Goal: Information Seeking & Learning: Learn about a topic

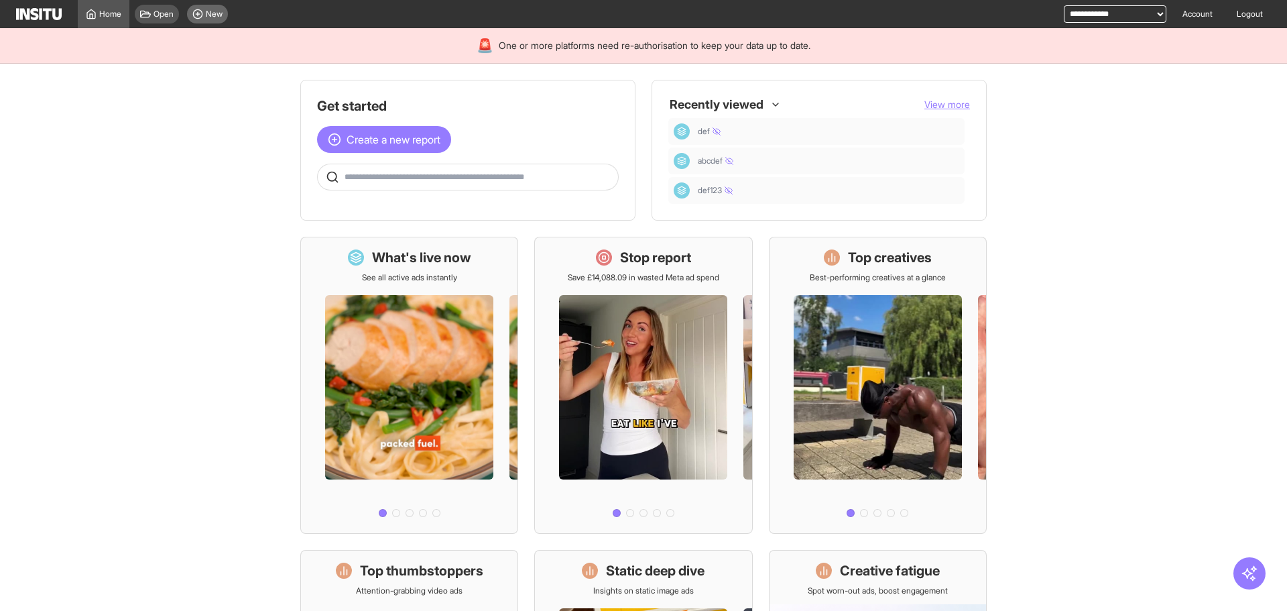
click at [224, 11] on div "New" at bounding box center [207, 14] width 41 height 19
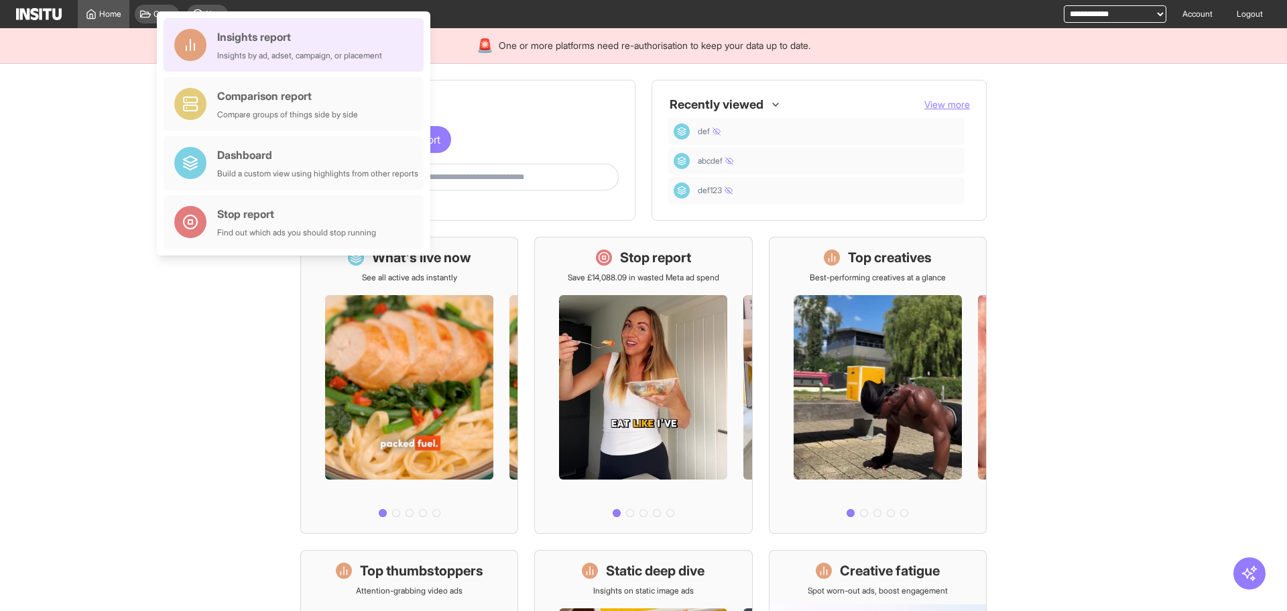
click at [373, 25] on div "Insights report Insights by ad, adset, campaign, or placement" at bounding box center [294, 45] width 260 height 54
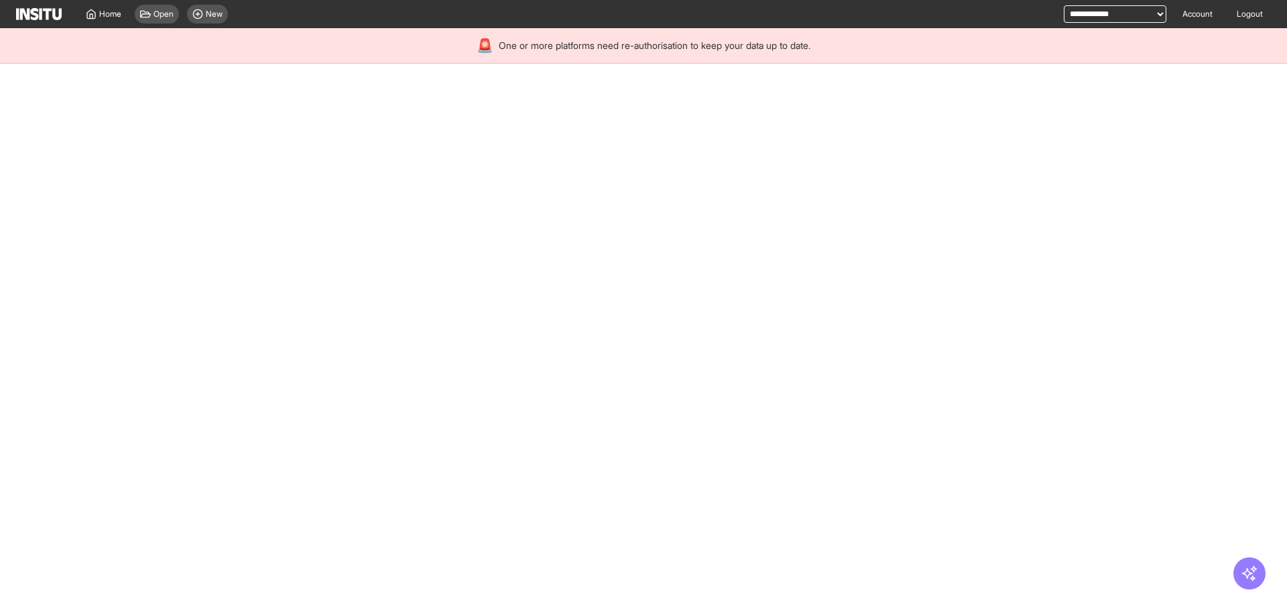
select select "**"
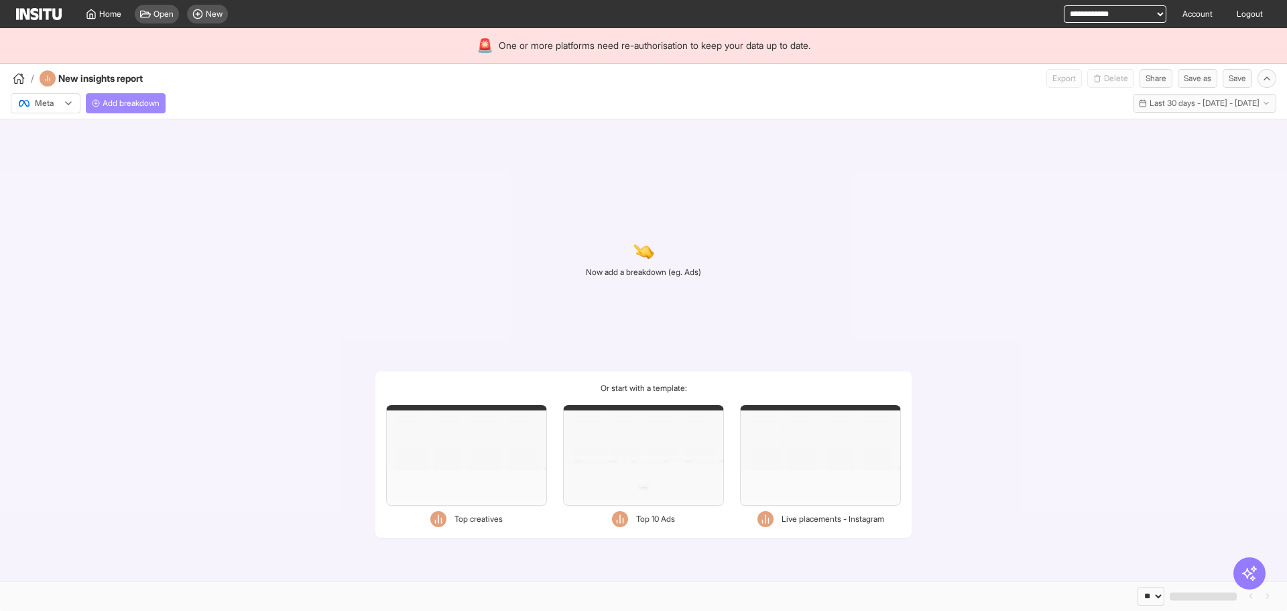
click at [113, 107] on span "Add breakdown" at bounding box center [131, 103] width 57 height 11
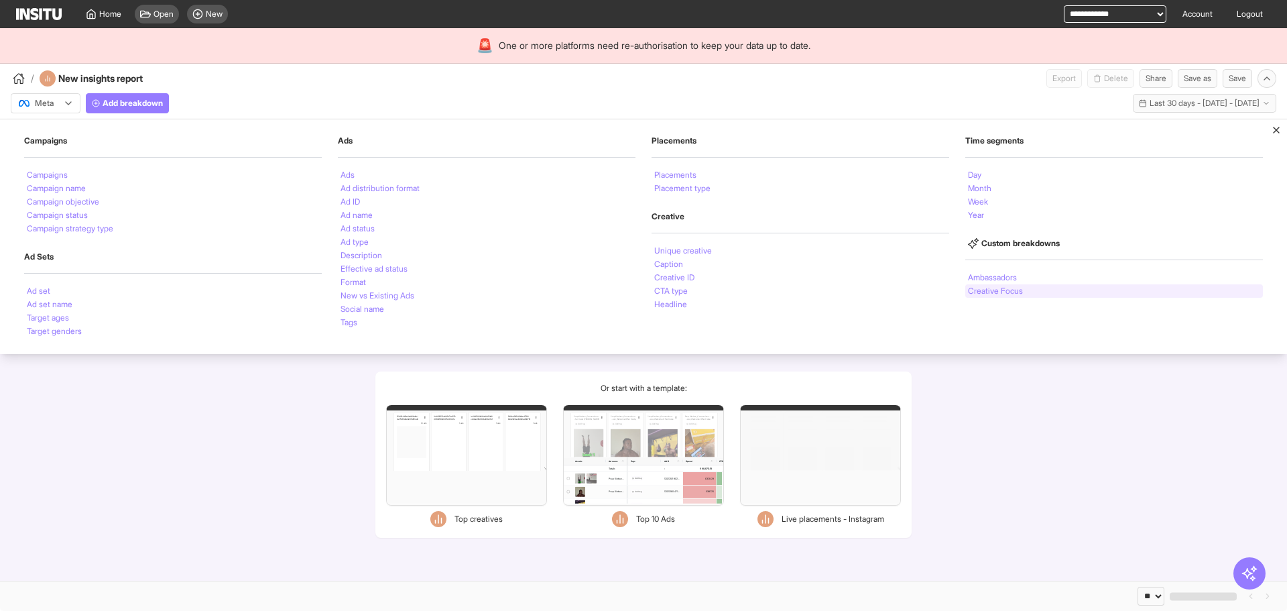
click at [1009, 293] on li "Creative Focus" at bounding box center [995, 291] width 55 height 8
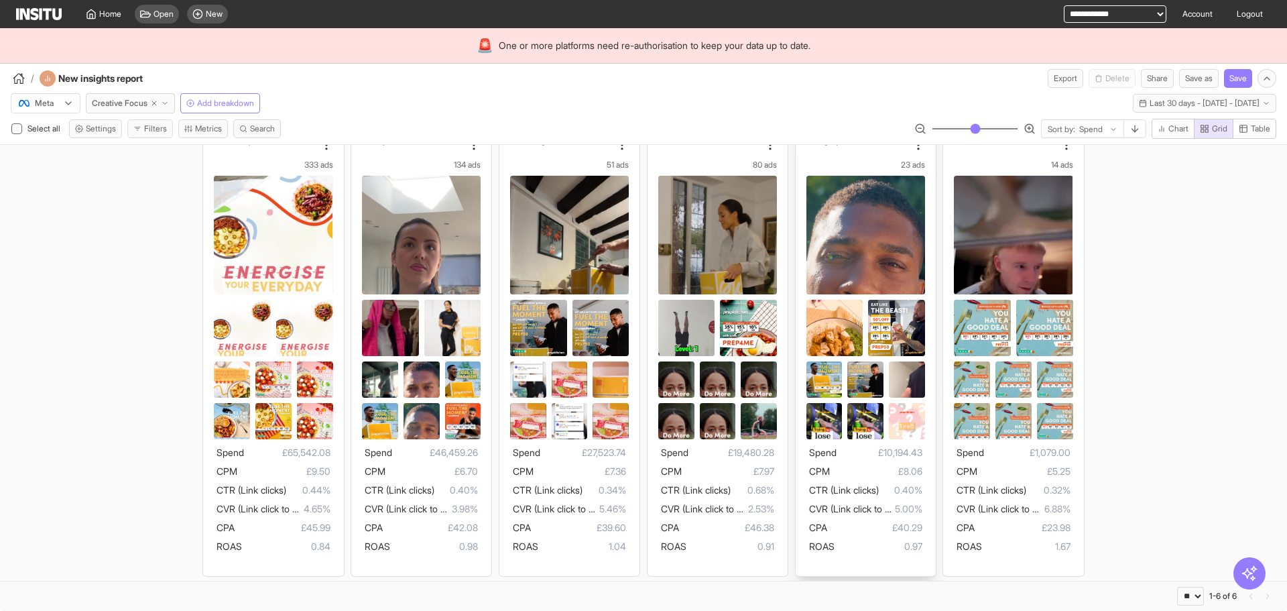
scroll to position [29, 0]
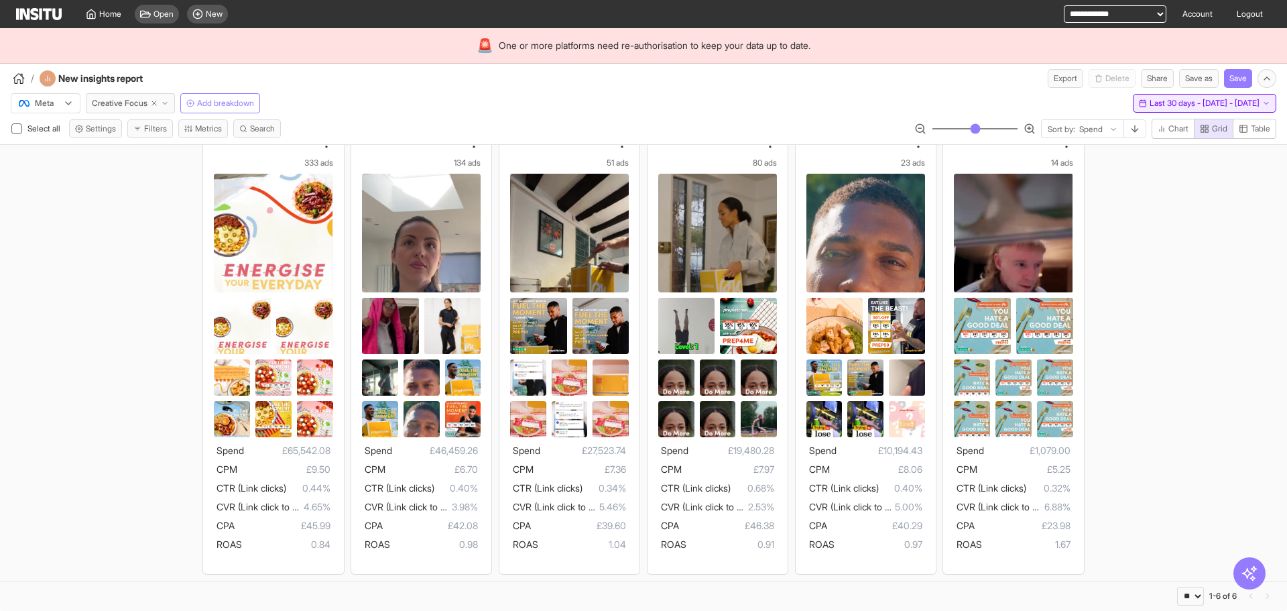
click at [1157, 97] on button "Last 30 days - [DATE] - [DATE] [DATE] - [DATE]" at bounding box center [1204, 103] width 143 height 19
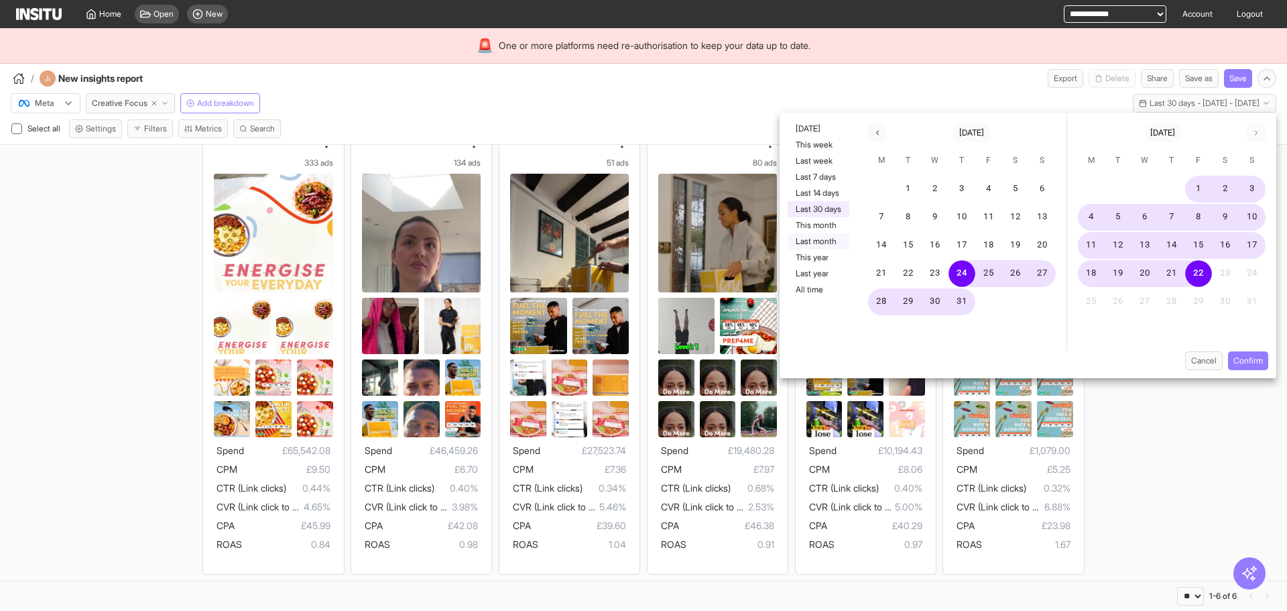
click at [824, 240] on button "Last month" at bounding box center [818, 241] width 62 height 16
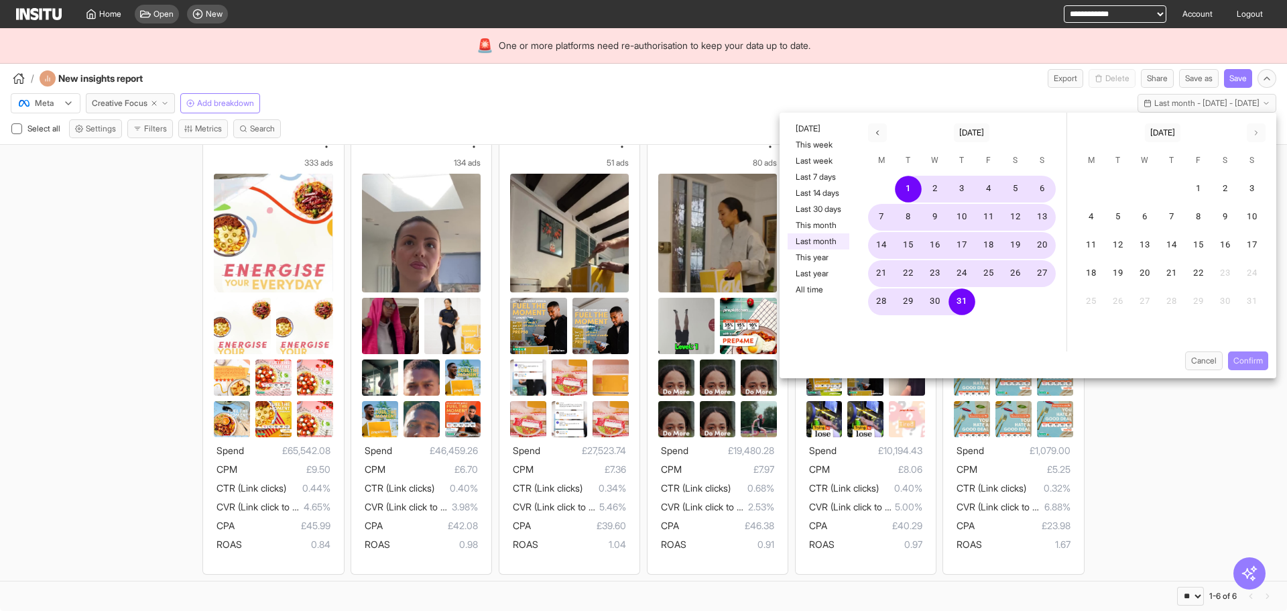
click at [1249, 361] on button "Confirm" at bounding box center [1248, 360] width 40 height 19
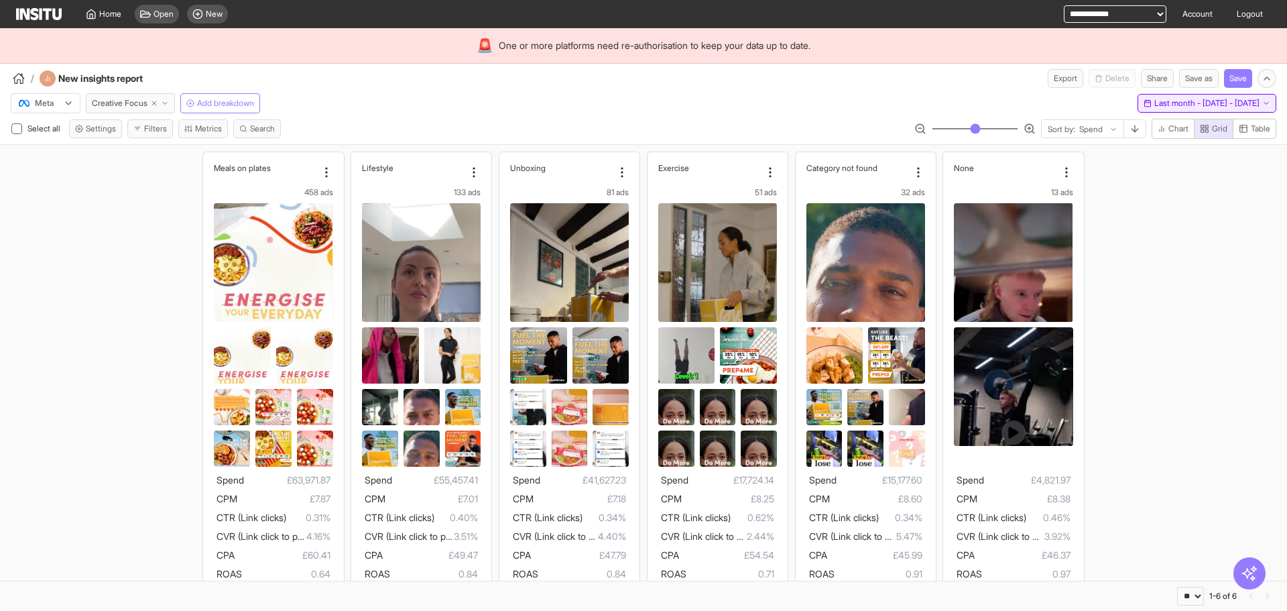
click at [1202, 109] on button "Last month - [DATE] - [DATE] [DATE] - [DATE]" at bounding box center [1206, 103] width 139 height 19
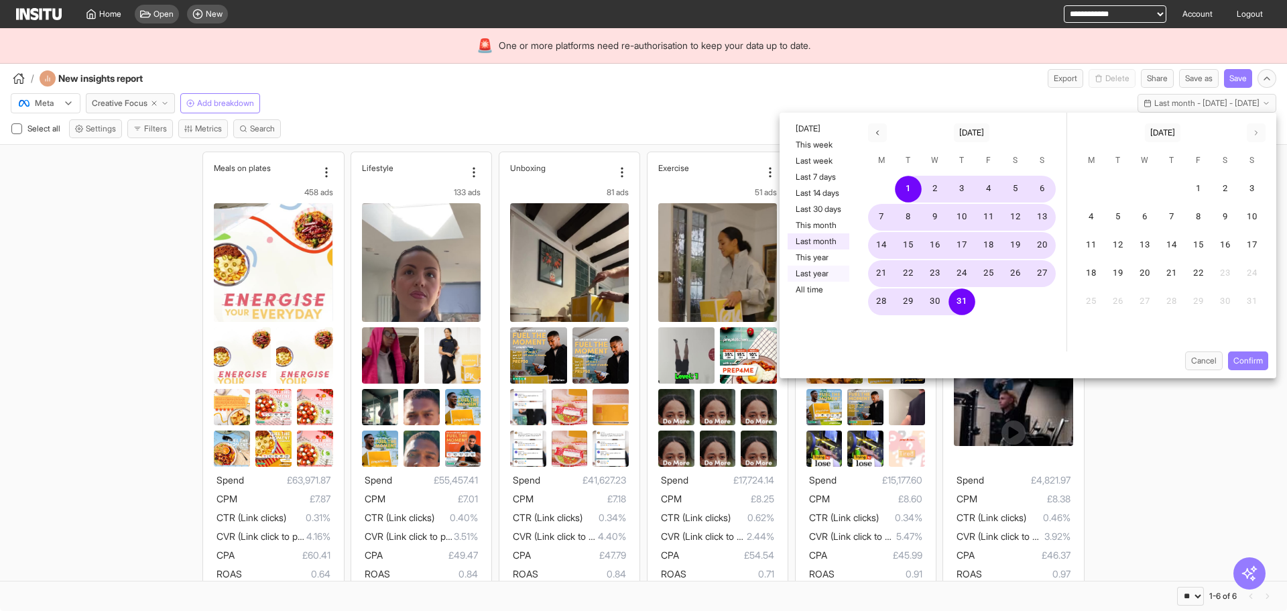
click at [818, 277] on button "Last year" at bounding box center [818, 273] width 62 height 16
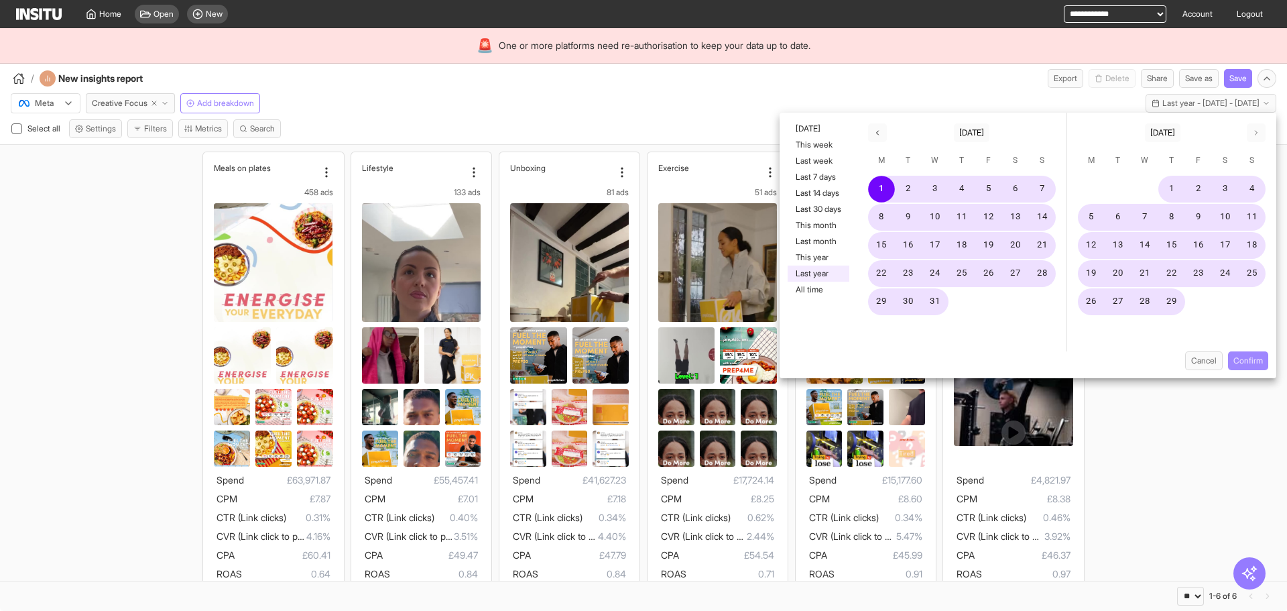
click at [1239, 367] on button "Confirm" at bounding box center [1248, 360] width 40 height 19
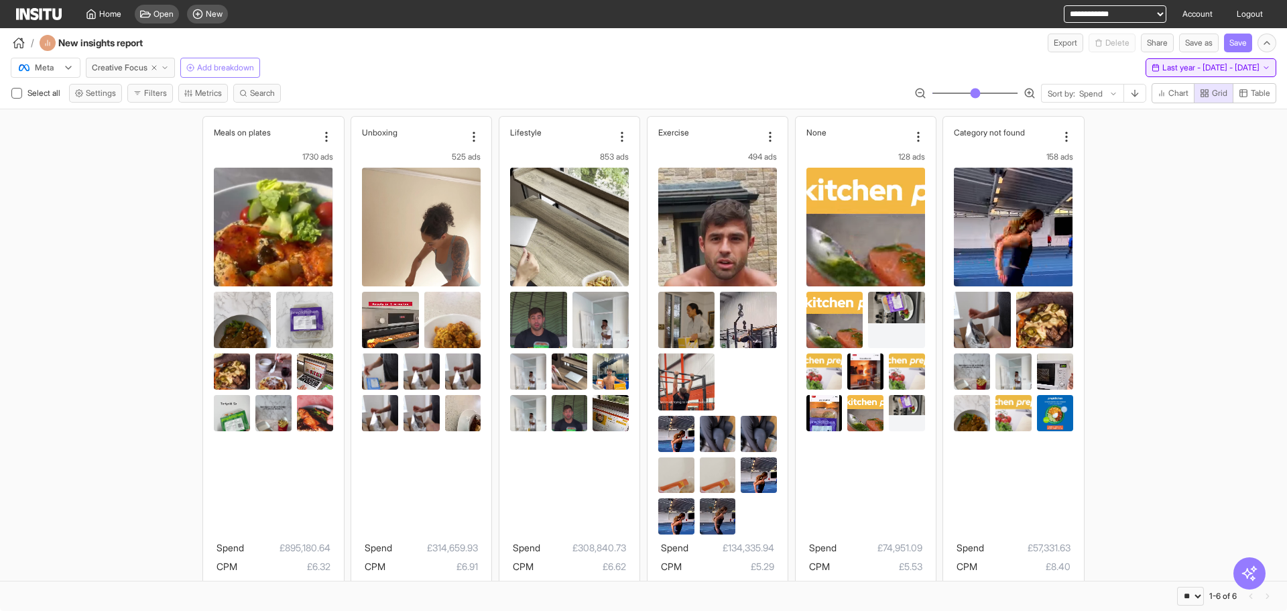
click at [1176, 66] on span "Last year - [DATE] - [DATE]" at bounding box center [1210, 67] width 97 height 11
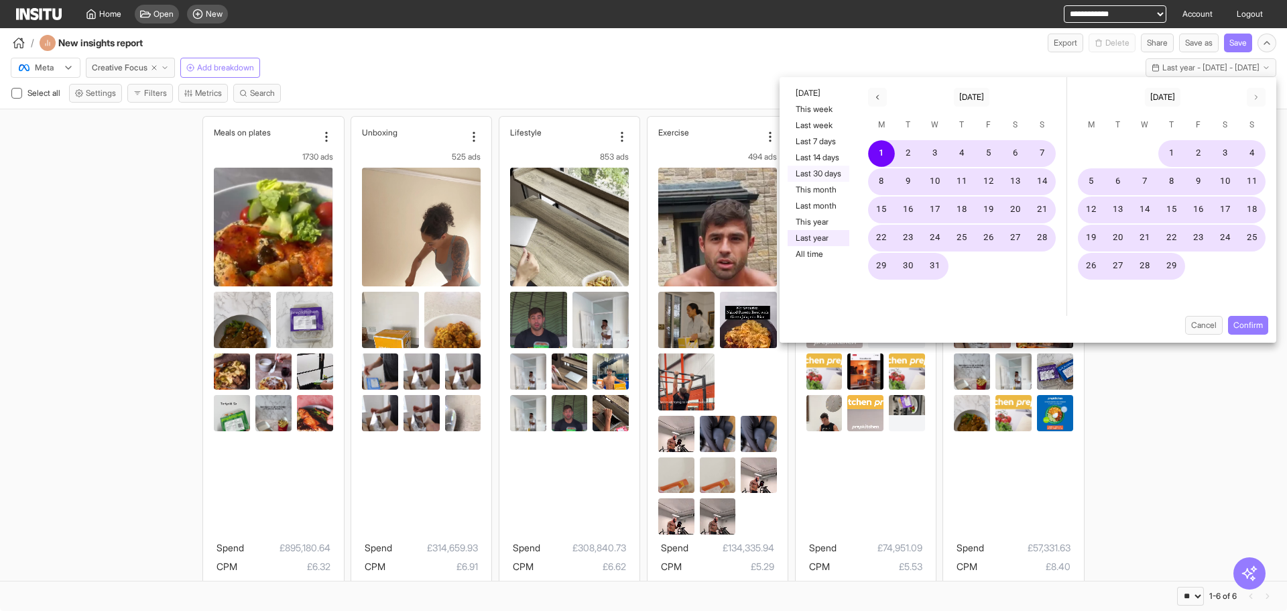
click at [814, 174] on button "Last 30 days" at bounding box center [818, 174] width 62 height 16
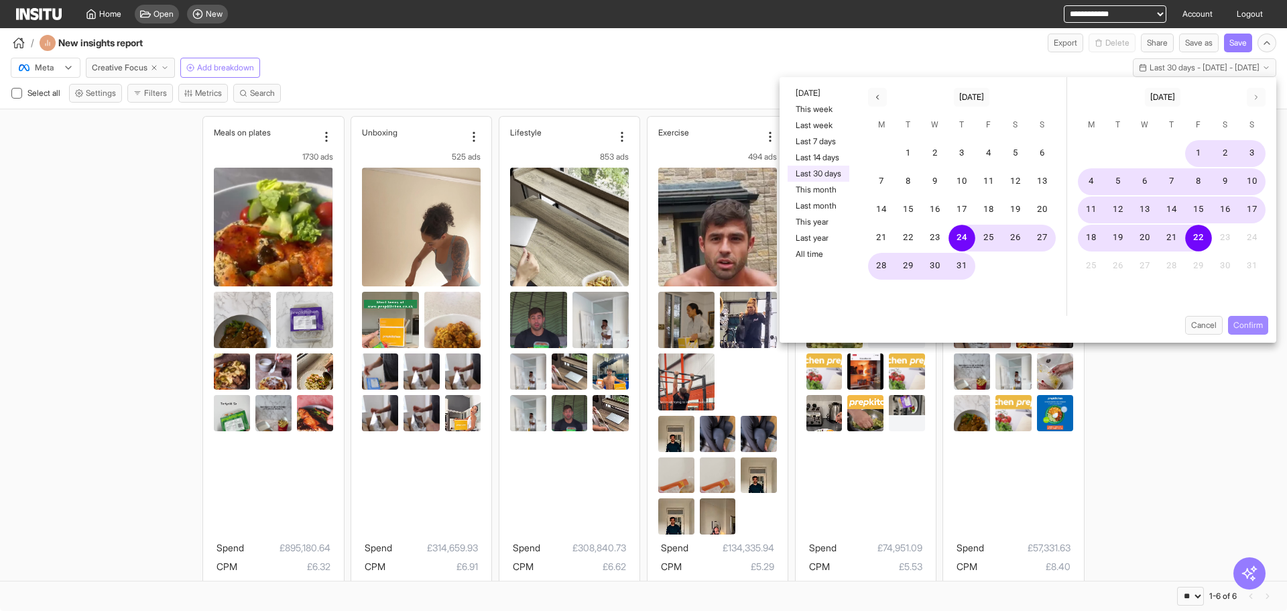
click at [1251, 325] on button "Confirm" at bounding box center [1248, 325] width 40 height 19
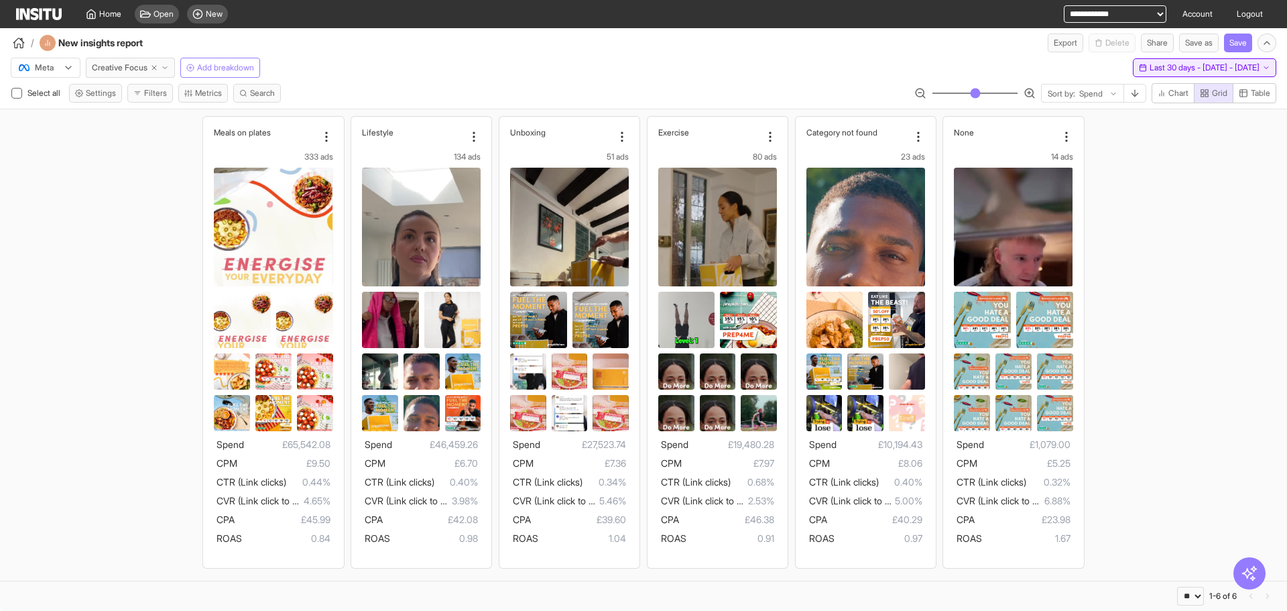
click at [1149, 68] on span "Last 30 days - [DATE] - [DATE]" at bounding box center [1204, 67] width 110 height 11
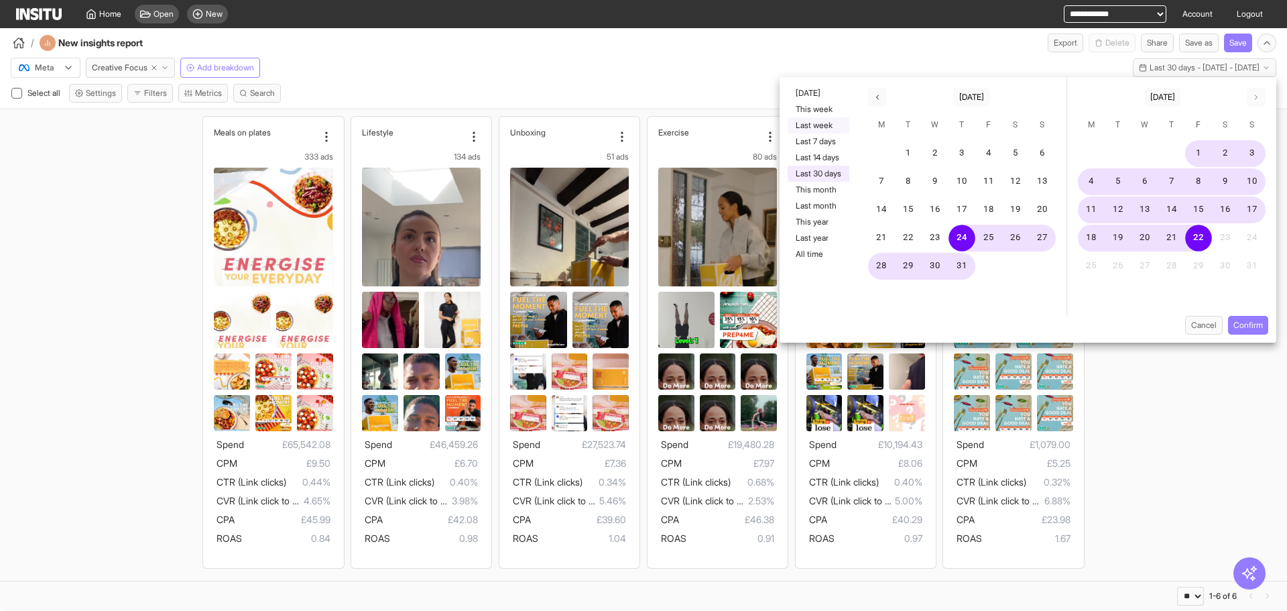
click at [820, 119] on button "Last week" at bounding box center [818, 125] width 62 height 16
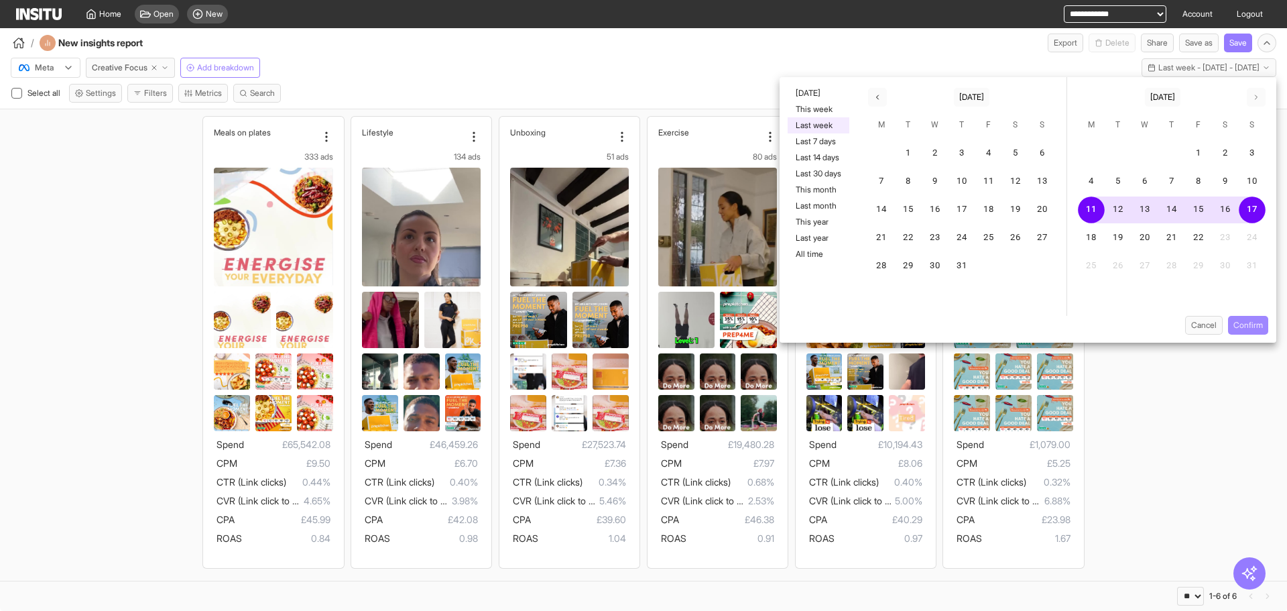
click at [1247, 324] on button "Confirm" at bounding box center [1248, 325] width 40 height 19
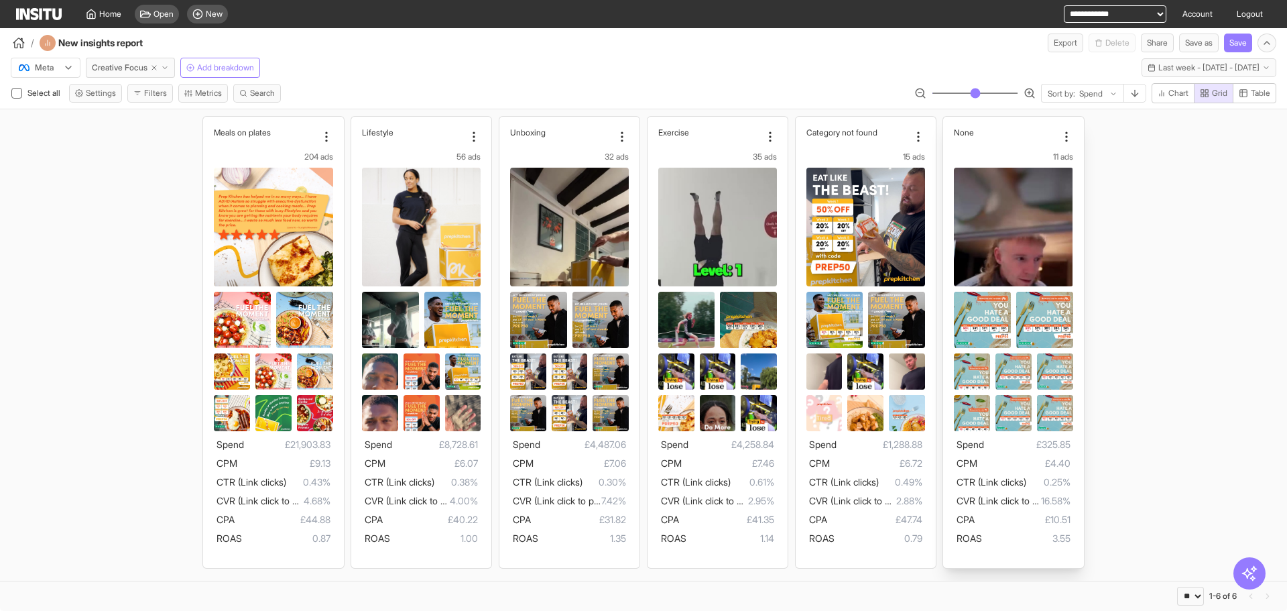
click at [974, 306] on img at bounding box center [982, 320] width 57 height 57
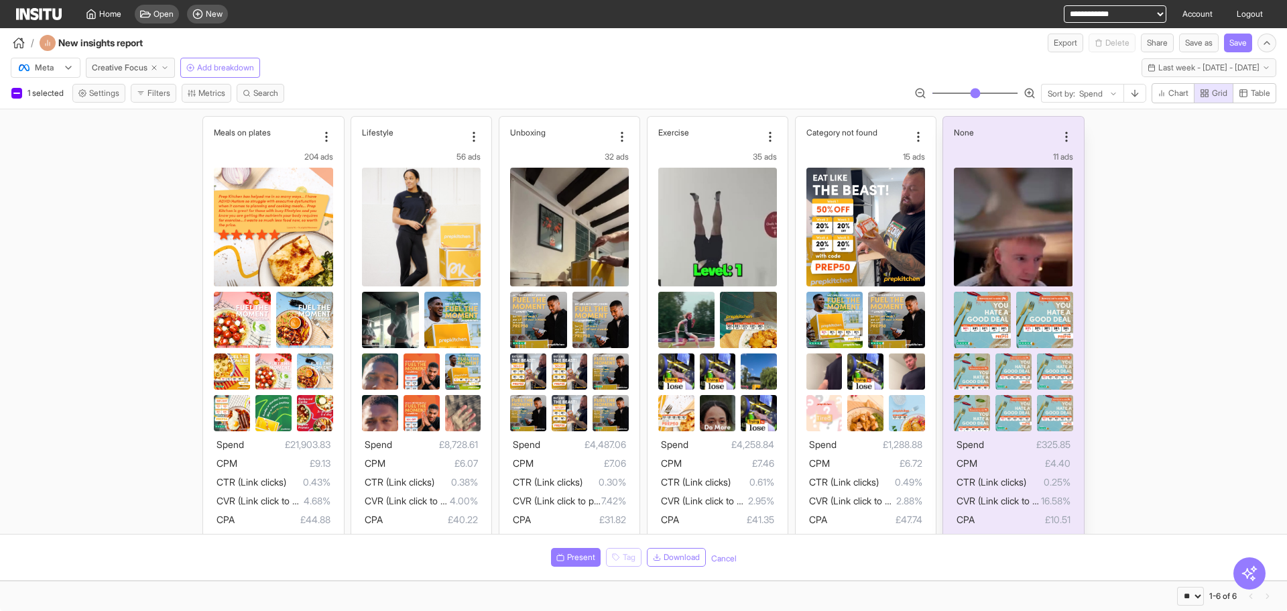
click at [974, 306] on img at bounding box center [982, 320] width 57 height 57
